Goal: Find specific fact: Find specific fact

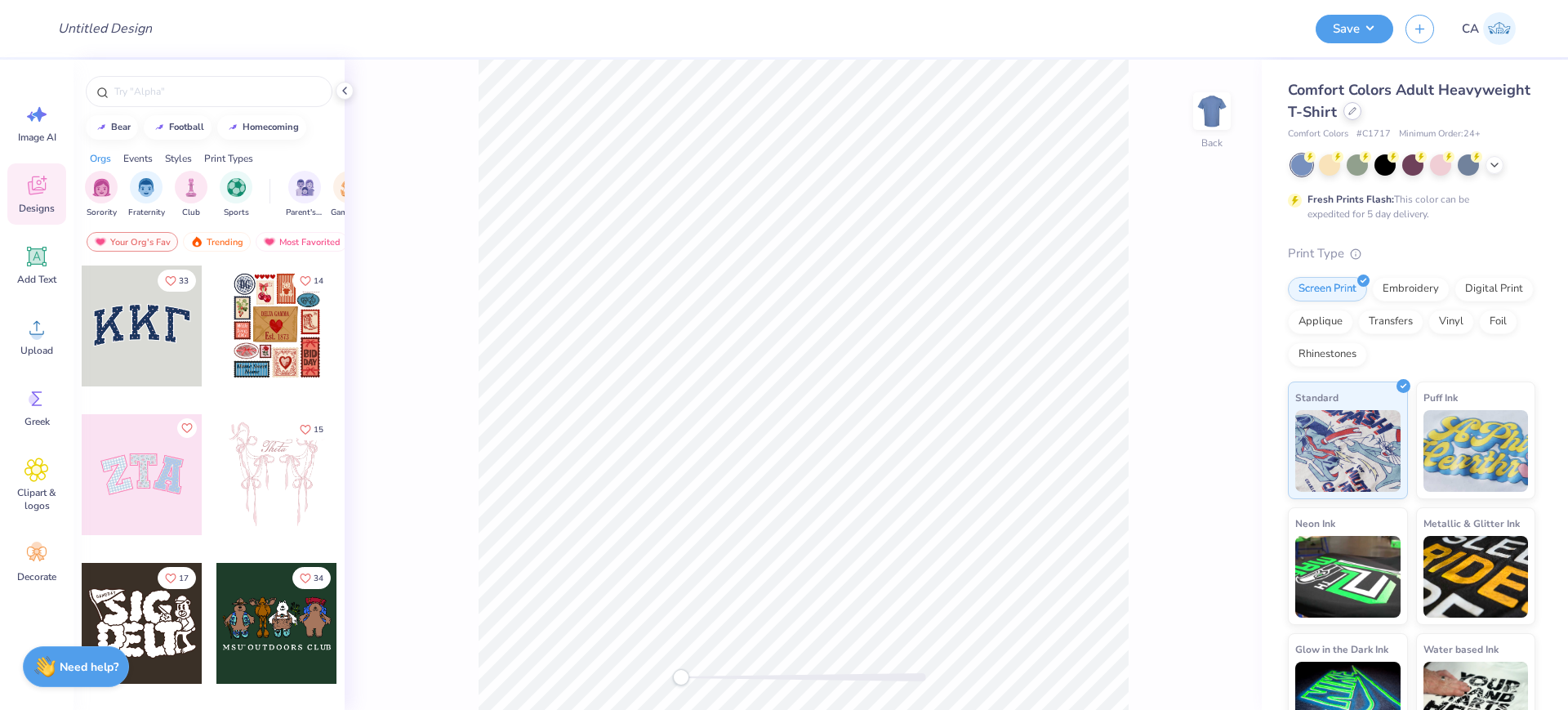
click at [1357, 112] on icon at bounding box center [1352, 111] width 8 height 8
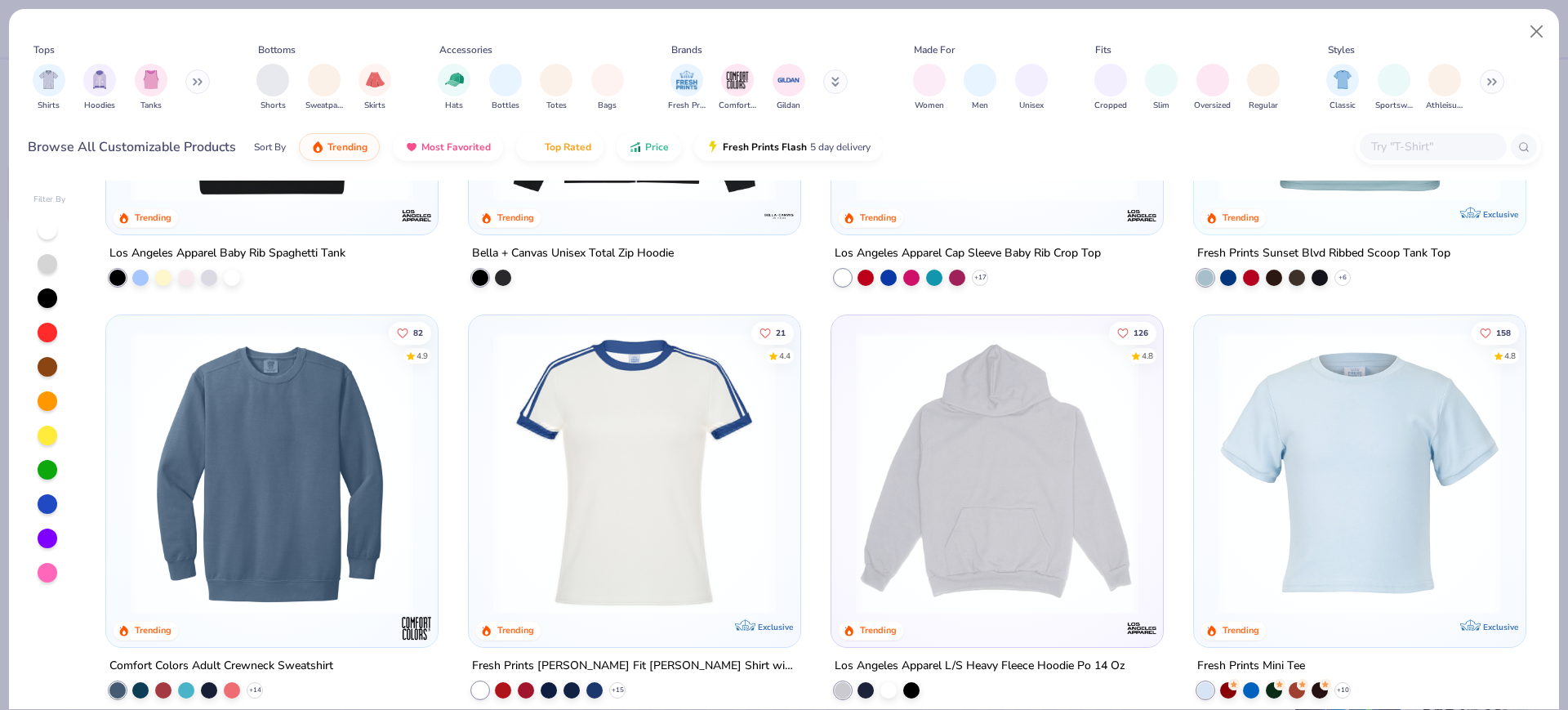
scroll to position [2451, 0]
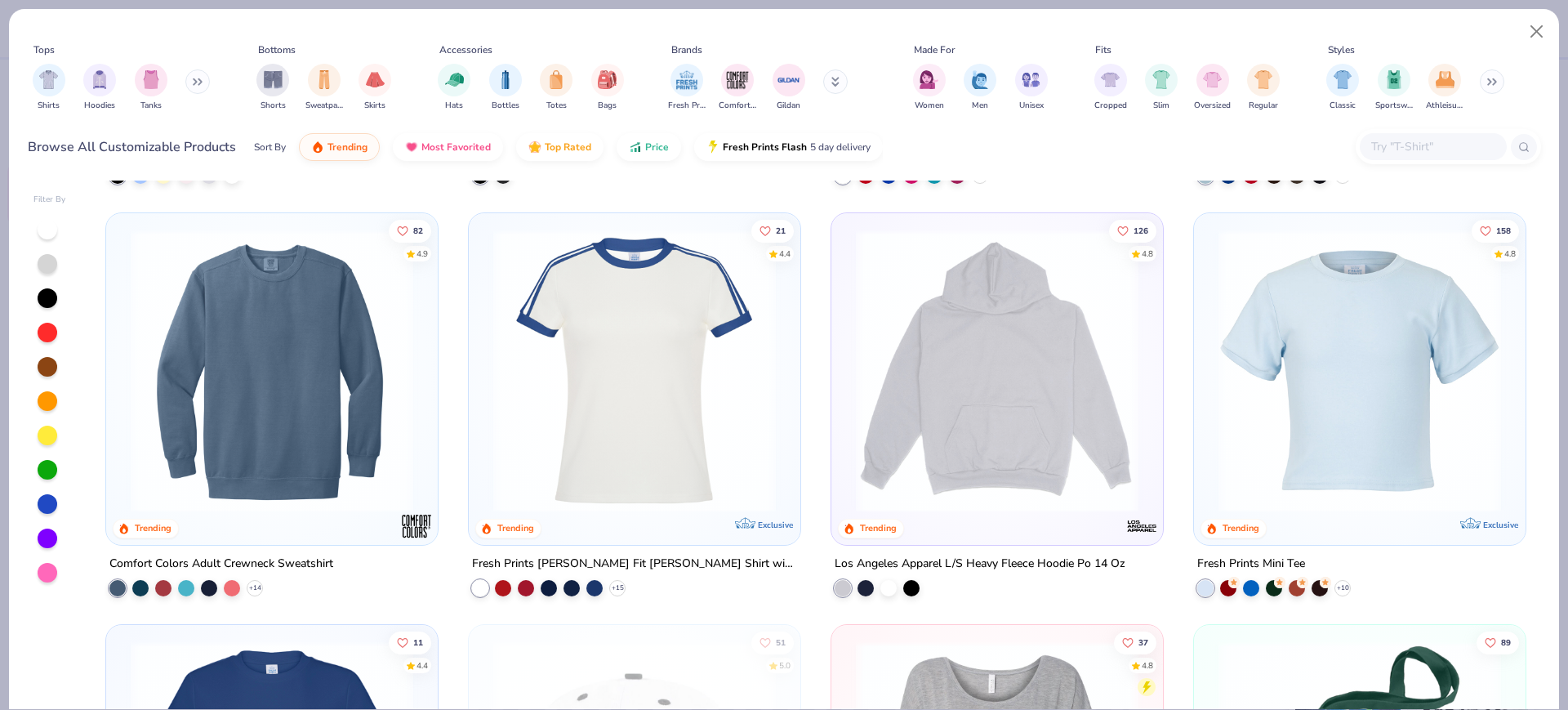
click at [1382, 378] on img at bounding box center [1360, 369] width 299 height 282
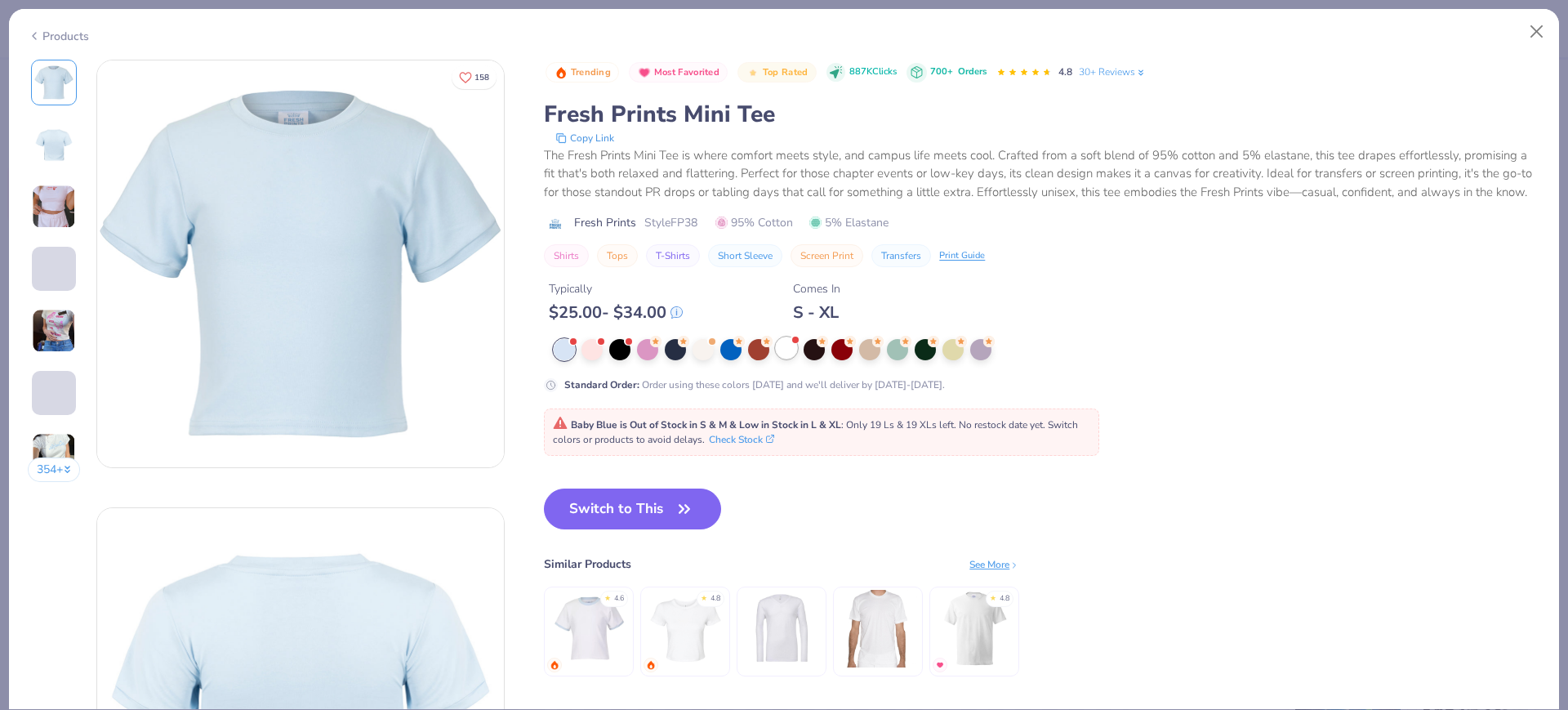
click at [782, 359] on div at bounding box center [787, 348] width 21 height 21
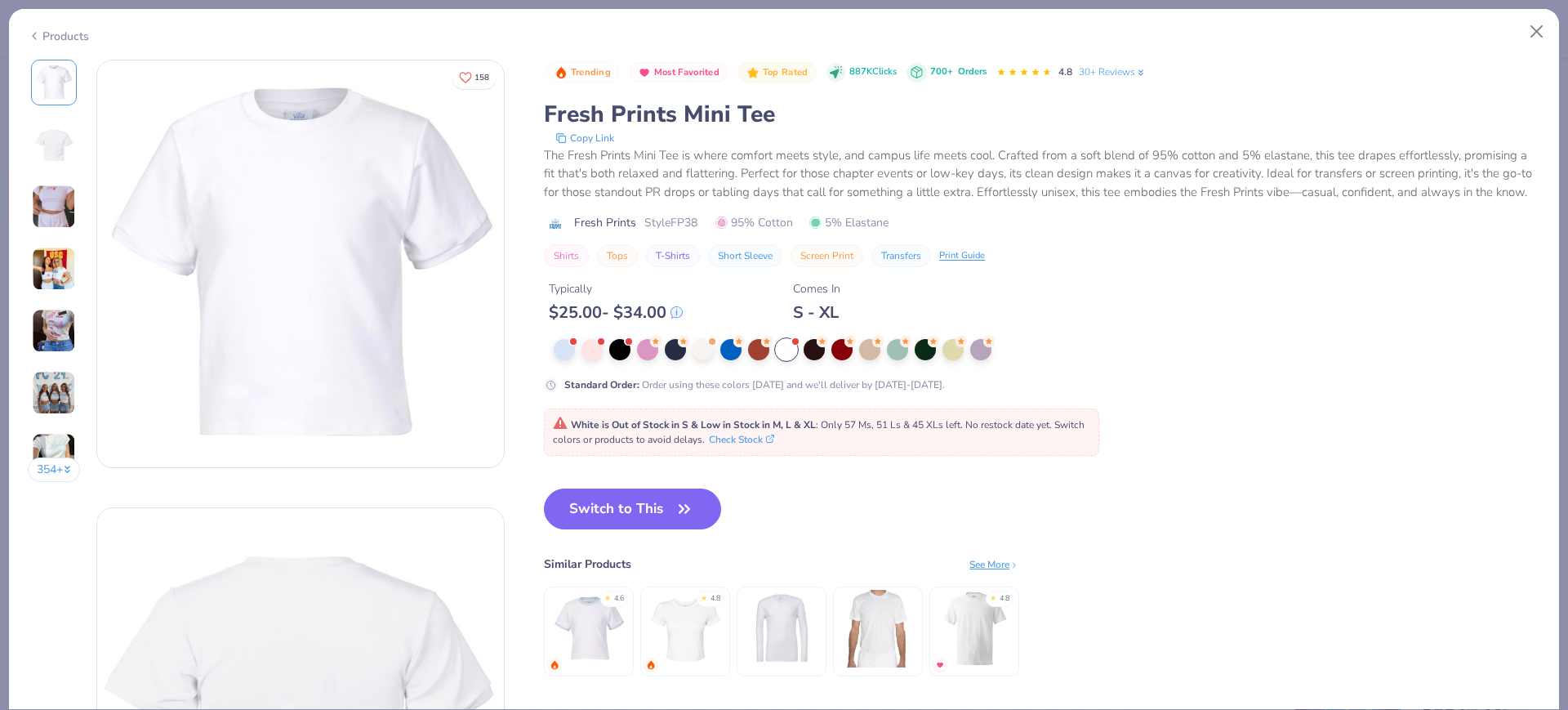
click at [689, 231] on span "Style FP38" at bounding box center [671, 222] width 53 height 17
copy span "FP38"
